Goal: Task Accomplishment & Management: Manage account settings

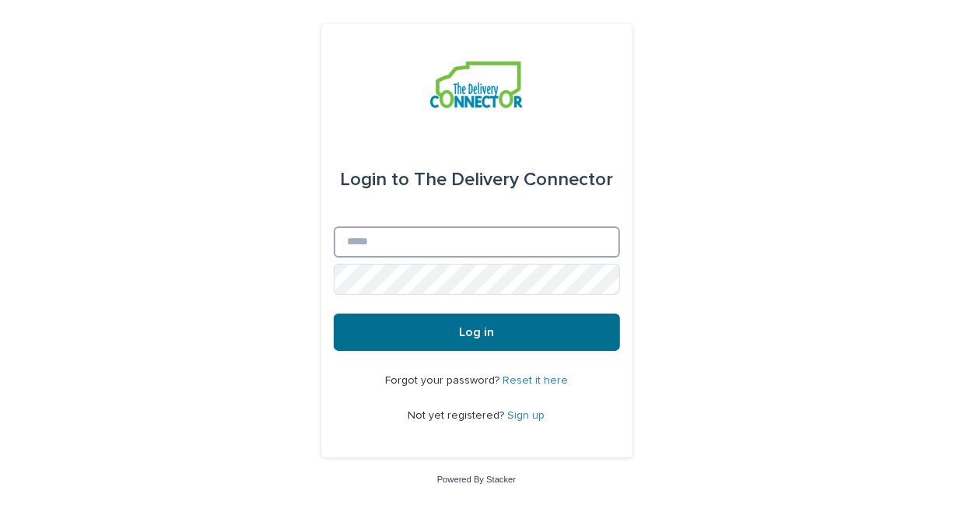
type input "**********"
click at [509, 322] on button "Log in" at bounding box center [477, 331] width 286 height 37
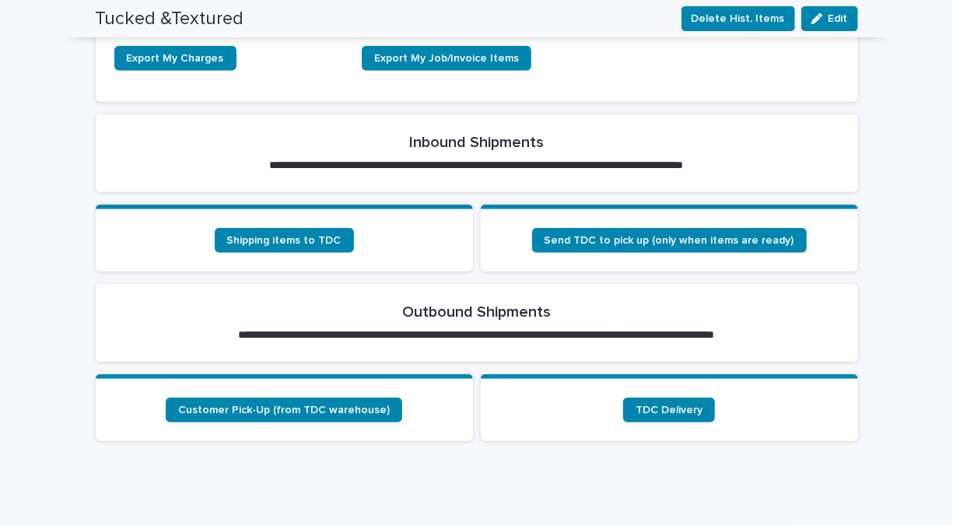
scroll to position [474, 0]
